Goal: Information Seeking & Learning: Learn about a topic

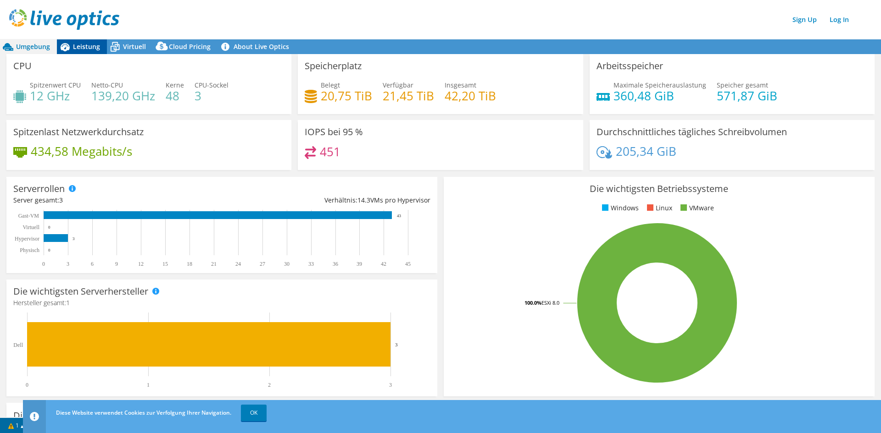
click at [89, 48] on span "Leistung" at bounding box center [86, 46] width 27 height 9
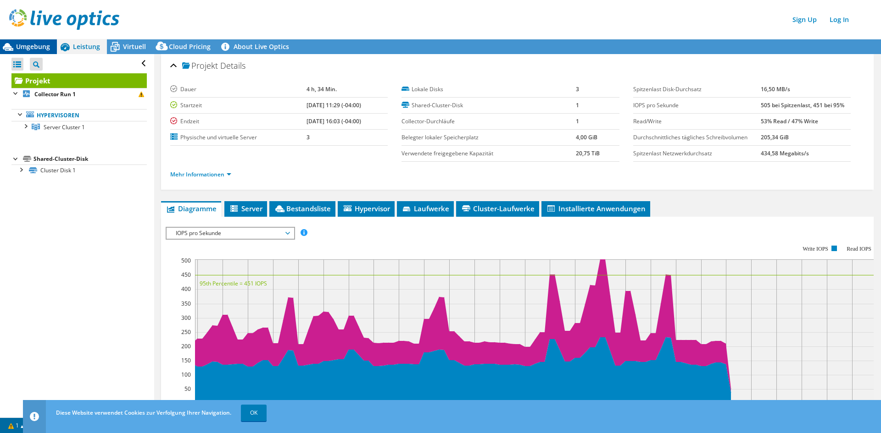
click at [46, 44] on span "Umgebung" at bounding box center [33, 46] width 34 height 9
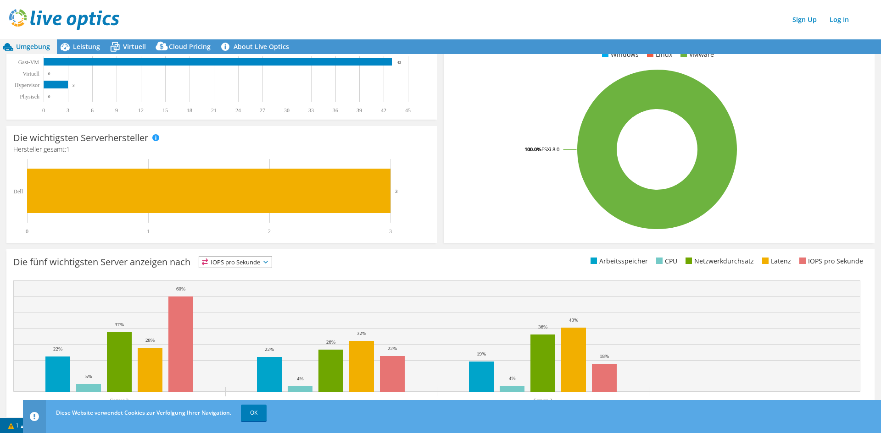
scroll to position [171, 0]
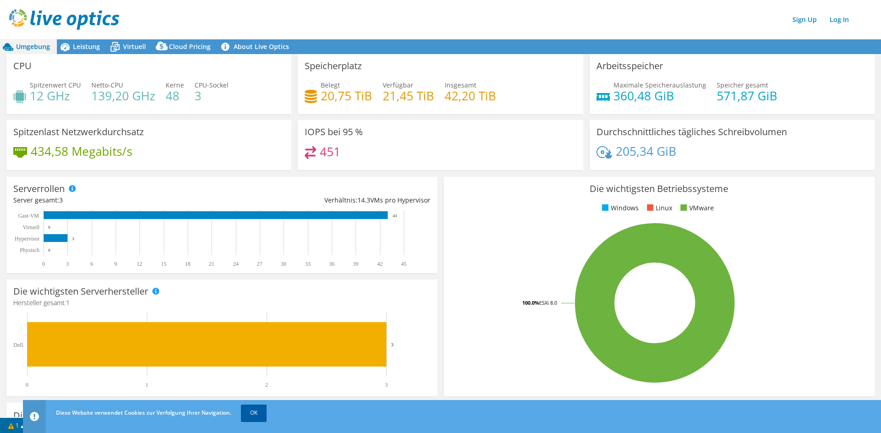
click at [249, 415] on link "OK" at bounding box center [254, 413] width 26 height 17
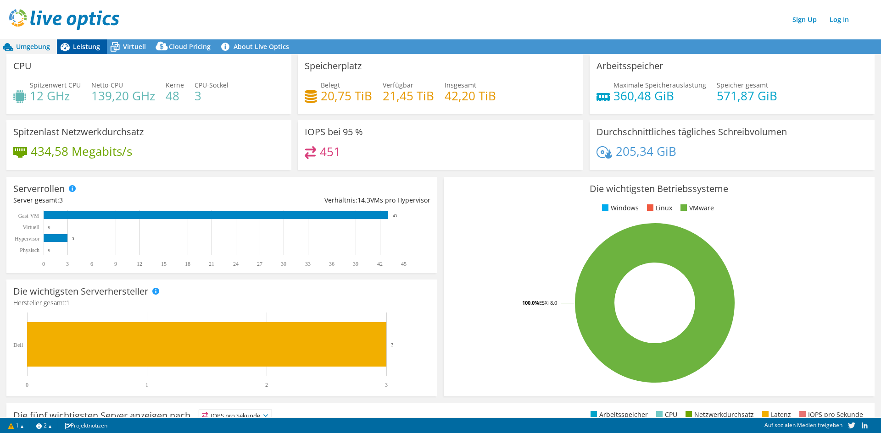
click at [87, 46] on span "Leistung" at bounding box center [86, 46] width 27 height 9
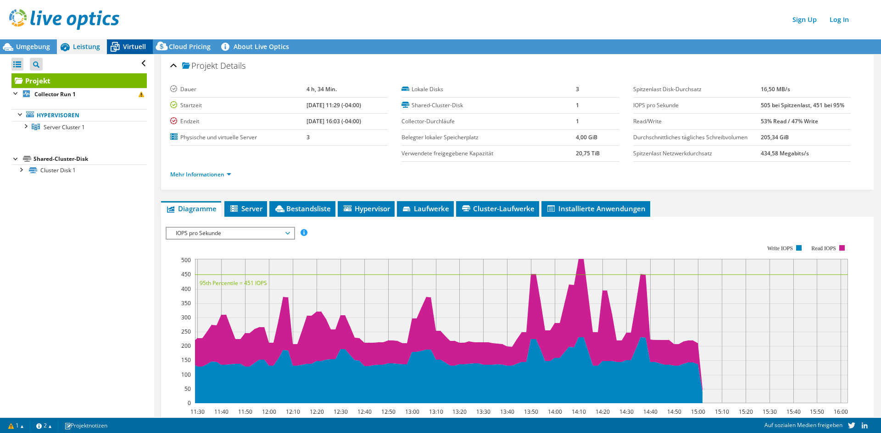
click at [124, 45] on span "Virtuell" at bounding box center [134, 46] width 23 height 9
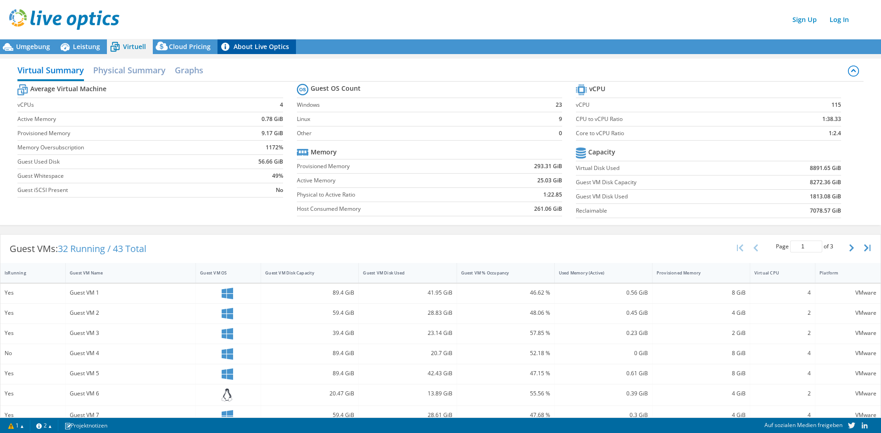
click at [253, 49] on link "About Live Optics" at bounding box center [256, 46] width 78 height 15
click at [185, 44] on span "Cloud Pricing" at bounding box center [190, 46] width 42 height 9
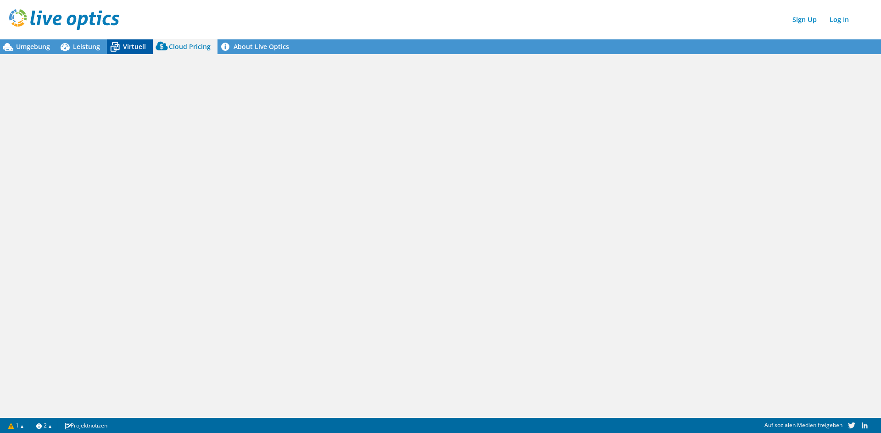
click at [116, 53] on icon at bounding box center [115, 47] width 16 height 16
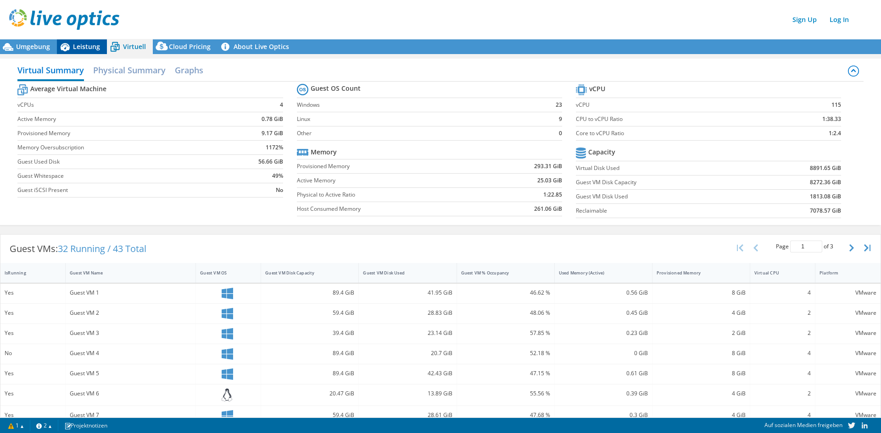
click at [88, 49] on span "Leistung" at bounding box center [86, 46] width 27 height 9
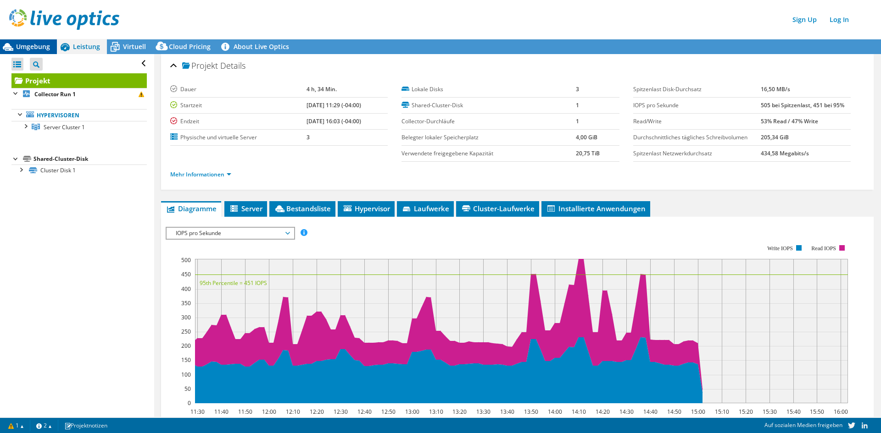
click at [37, 47] on span "Umgebung" at bounding box center [33, 46] width 34 height 9
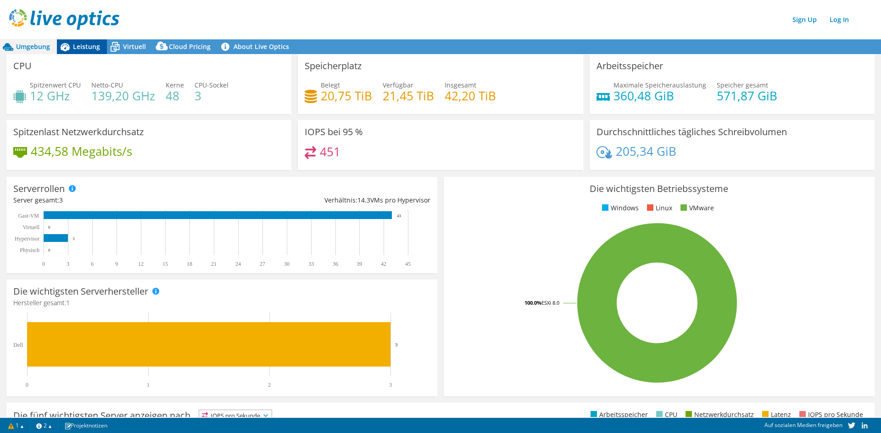
click at [85, 48] on span "Leistung" at bounding box center [86, 46] width 27 height 9
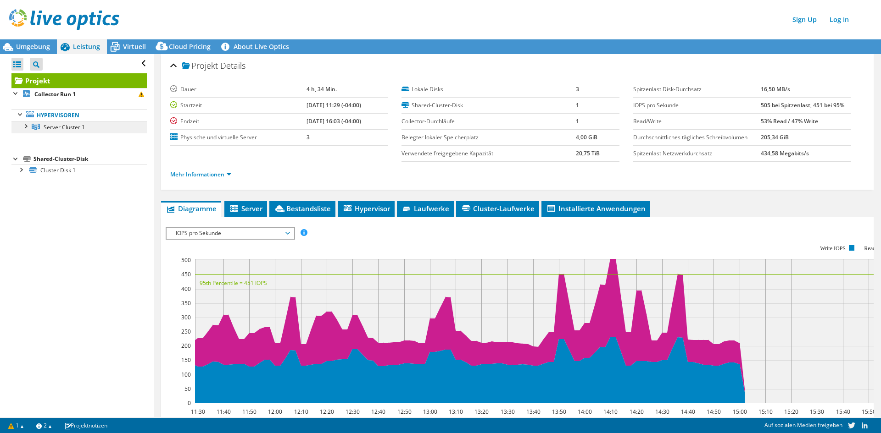
click at [66, 128] on span "Server Cluster 1" at bounding box center [64, 127] width 41 height 8
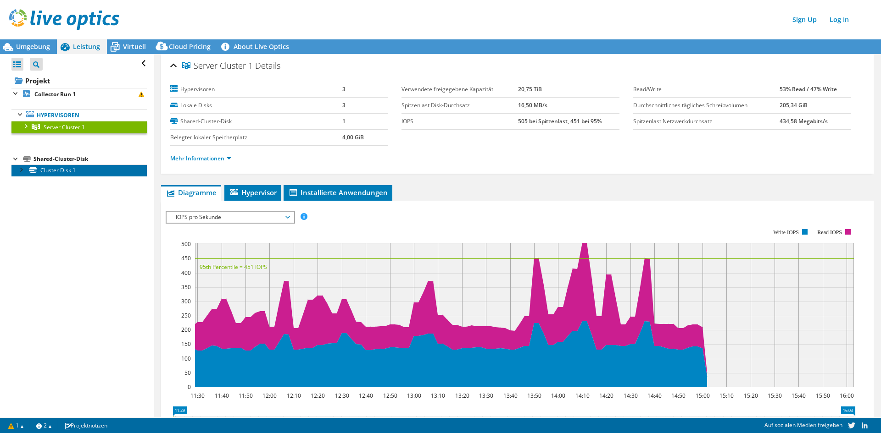
click at [64, 172] on link "Cluster Disk 1" at bounding box center [78, 171] width 135 height 12
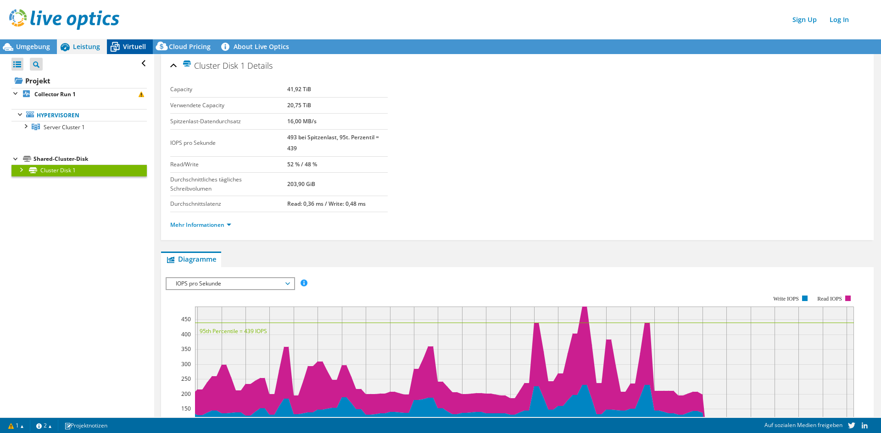
click at [142, 44] on span "Virtuell" at bounding box center [134, 46] width 23 height 9
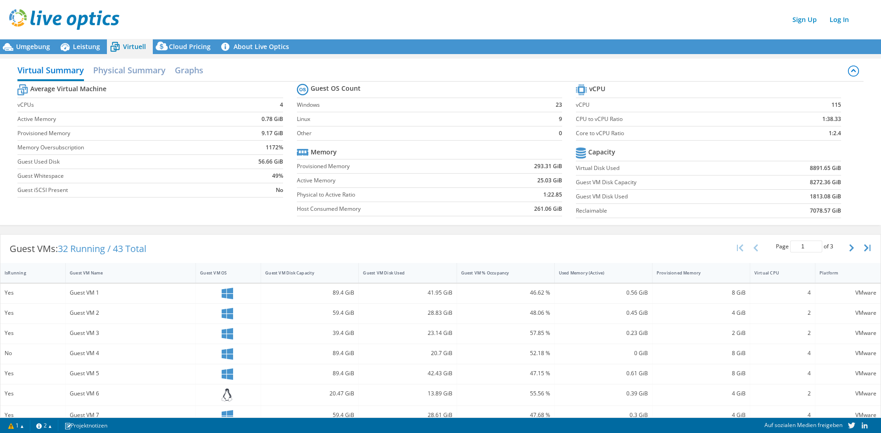
scroll to position [173, 0]
click at [355, 219] on section "Guest OS Count Windows 23 Linux 9 Other 0 Memory Provisioned Memory 293.31 GiB …" at bounding box center [436, 151] width 279 height 139
click at [89, 42] on span "Leistung" at bounding box center [86, 46] width 27 height 9
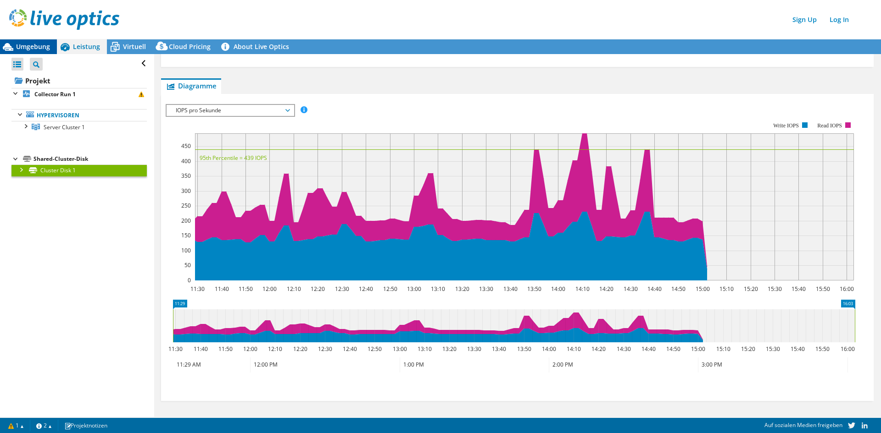
click at [45, 42] on span "Umgebung" at bounding box center [33, 46] width 34 height 9
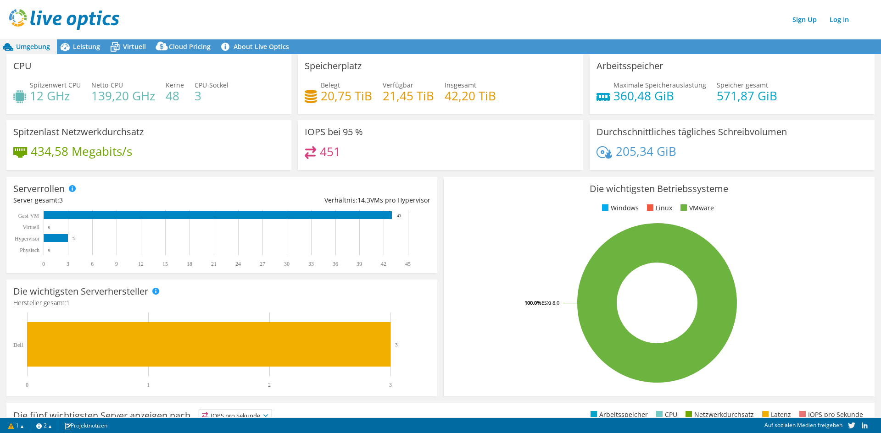
click at [265, 29] on div "Sign Up Log In" at bounding box center [449, 19] width 881 height 21
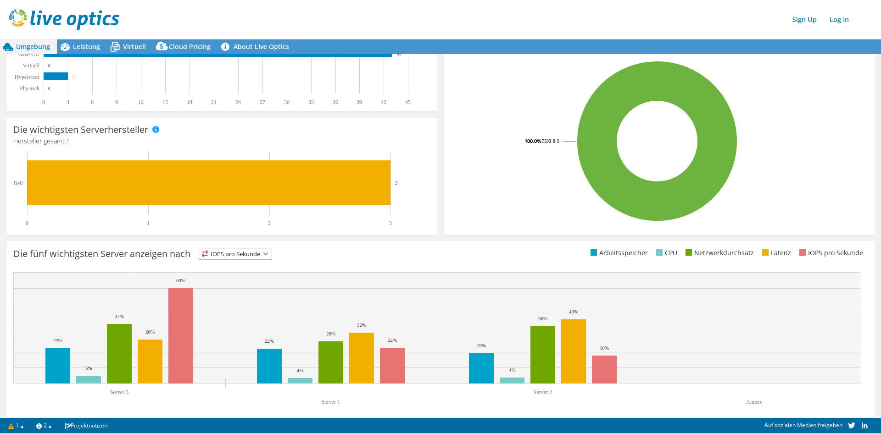
scroll to position [171, 0]
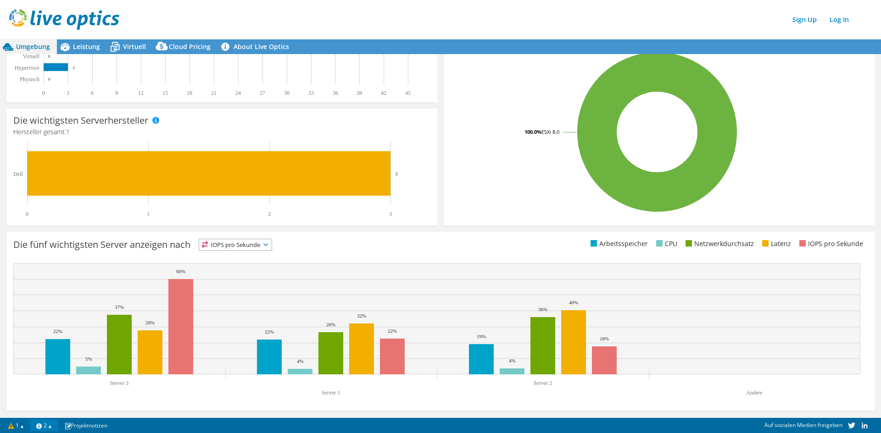
click at [56, 426] on link "2" at bounding box center [44, 425] width 28 height 11
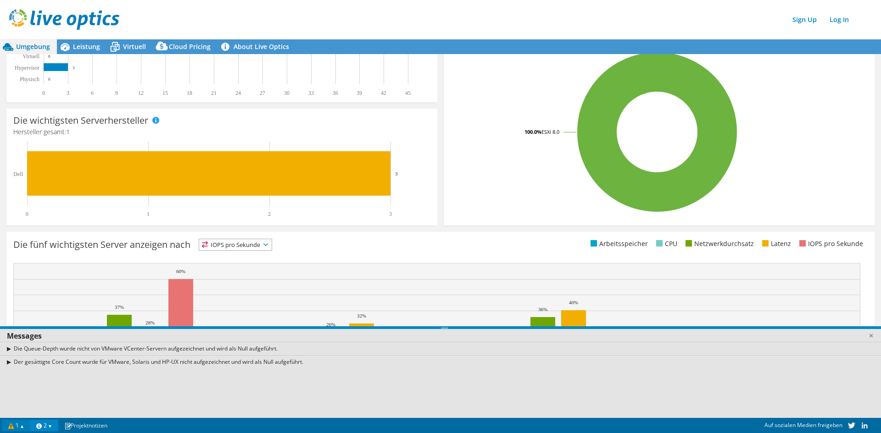
click at [28, 425] on link "1" at bounding box center [16, 425] width 28 height 11
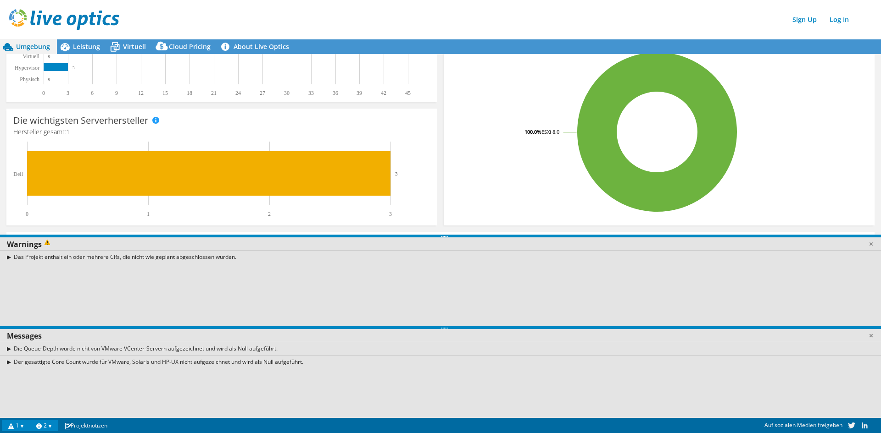
click at [874, 237] on div at bounding box center [444, 236] width 888 height 3
click at [875, 243] on link at bounding box center [870, 243] width 9 height 9
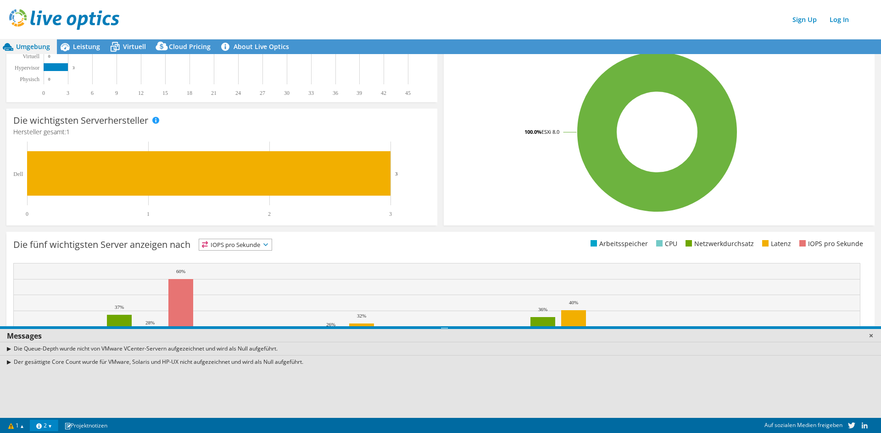
click at [874, 334] on link at bounding box center [870, 335] width 9 height 9
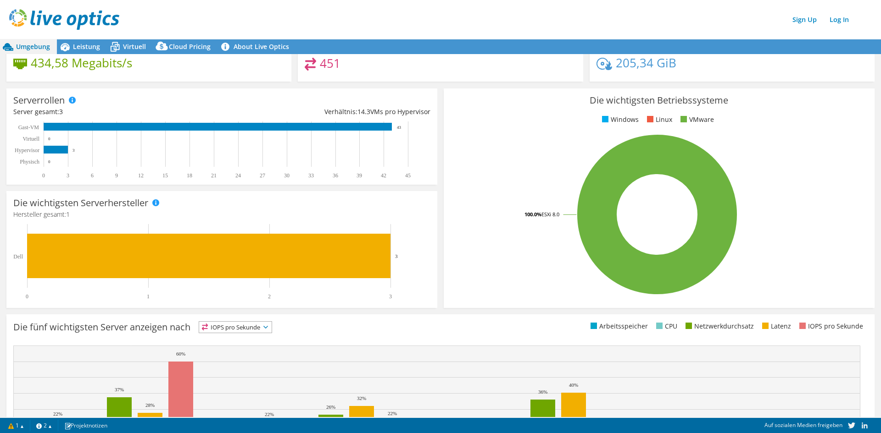
scroll to position [0, 0]
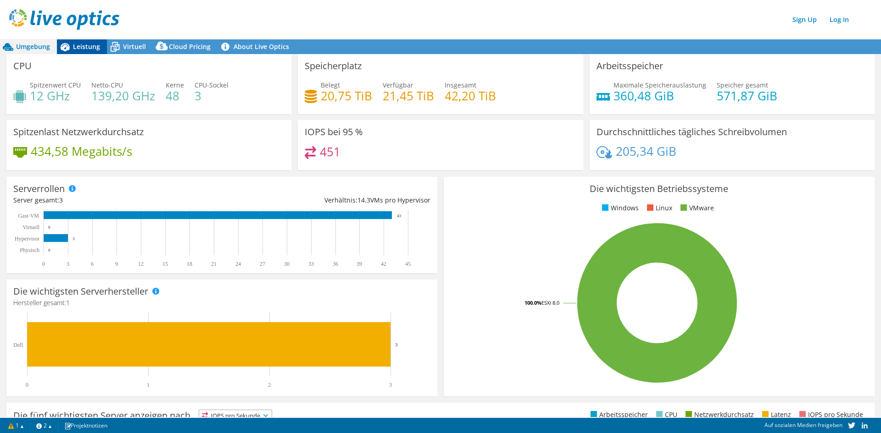
click at [88, 44] on span "Leistung" at bounding box center [86, 46] width 27 height 9
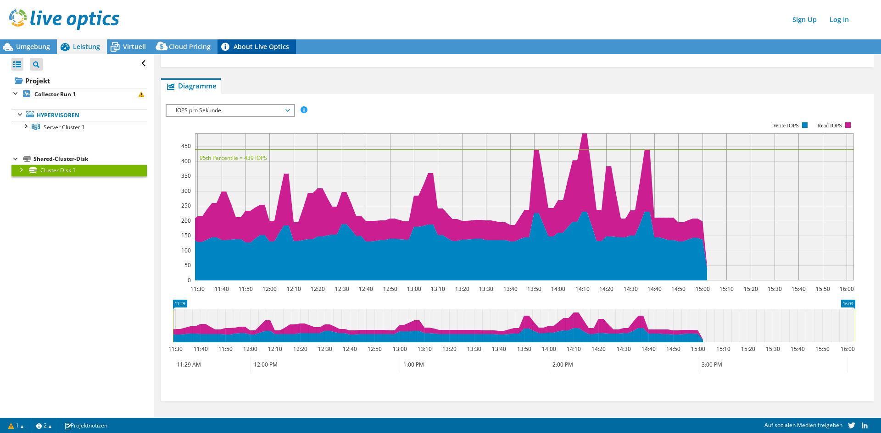
click at [250, 47] on link "About Live Optics" at bounding box center [256, 46] width 78 height 15
click at [164, 46] on icon at bounding box center [161, 46] width 12 height 9
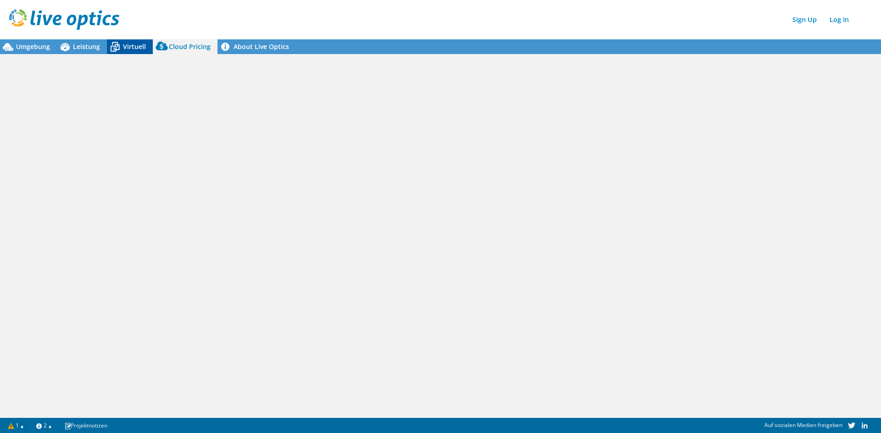
click at [131, 45] on span "Virtuell" at bounding box center [134, 46] width 23 height 9
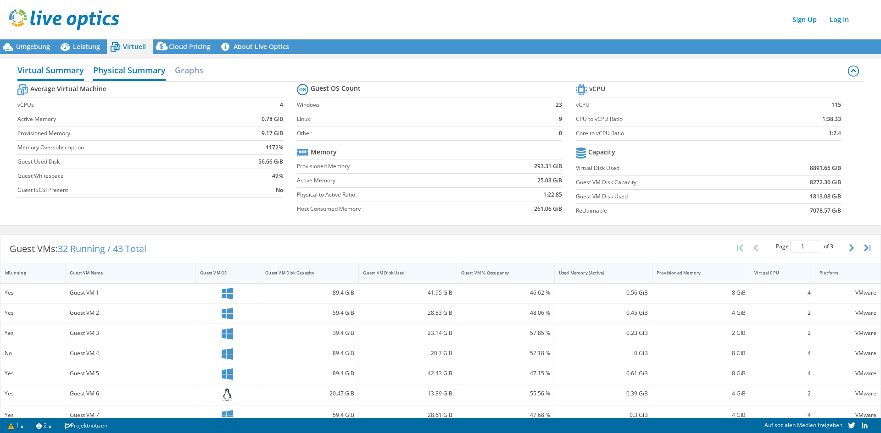
click at [133, 72] on h2 "Physical Summary" at bounding box center [129, 71] width 72 height 20
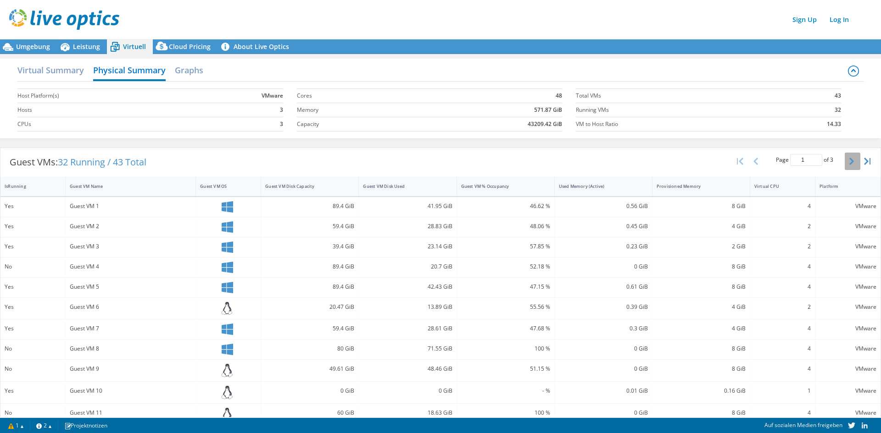
click at [849, 160] on icon "button" at bounding box center [851, 161] width 5 height 7
type input "3"
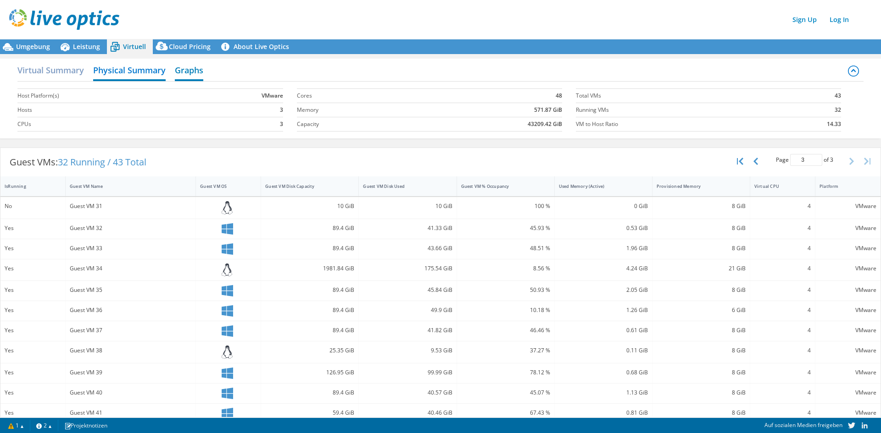
click at [186, 67] on h2 "Graphs" at bounding box center [189, 71] width 28 height 20
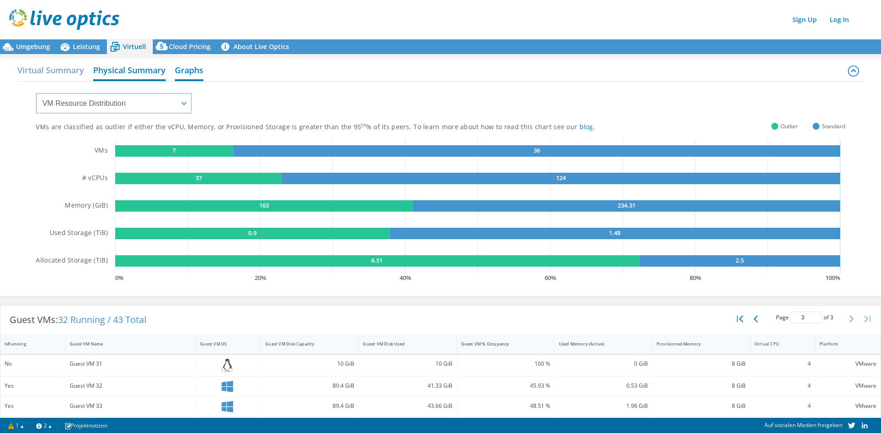
click at [141, 68] on h2 "Physical Summary" at bounding box center [129, 71] width 72 height 20
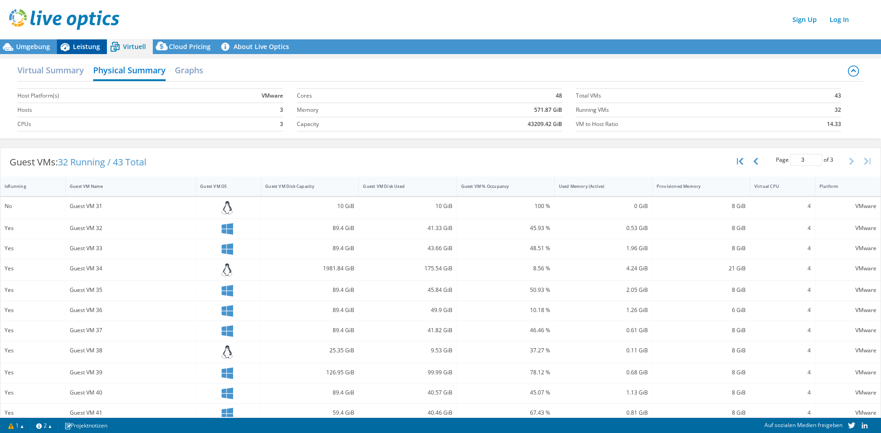
click at [97, 44] on span "Leistung" at bounding box center [86, 46] width 27 height 9
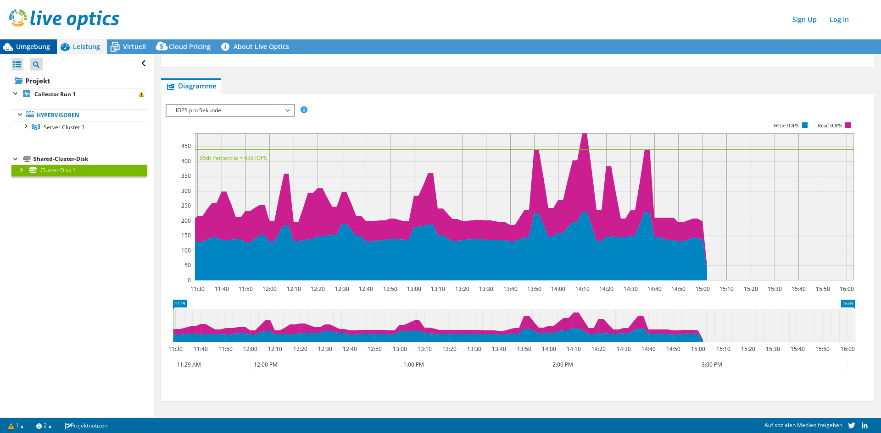
click at [41, 44] on span "Umgebung" at bounding box center [33, 46] width 34 height 9
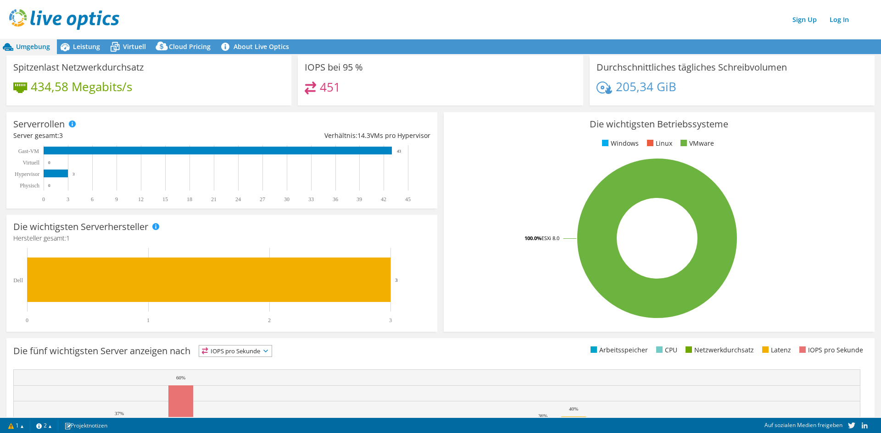
scroll to position [0, 0]
